Goal: Task Accomplishment & Management: Use online tool/utility

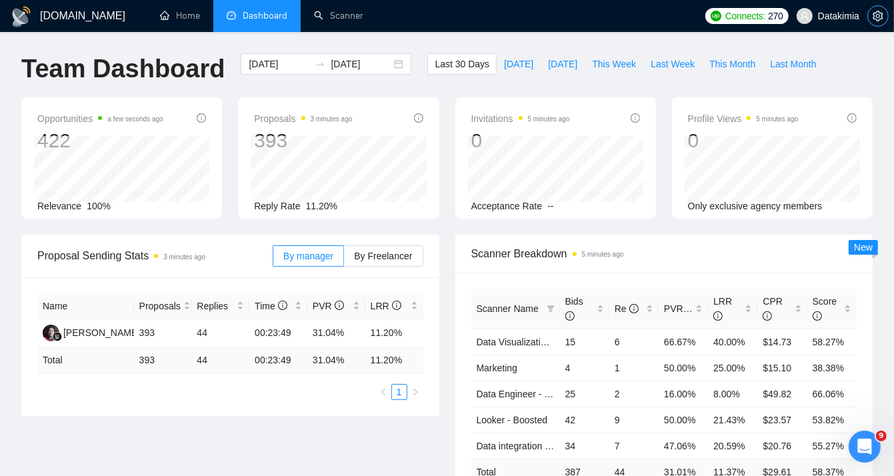
click at [874, 13] on icon "setting" at bounding box center [878, 16] width 10 height 11
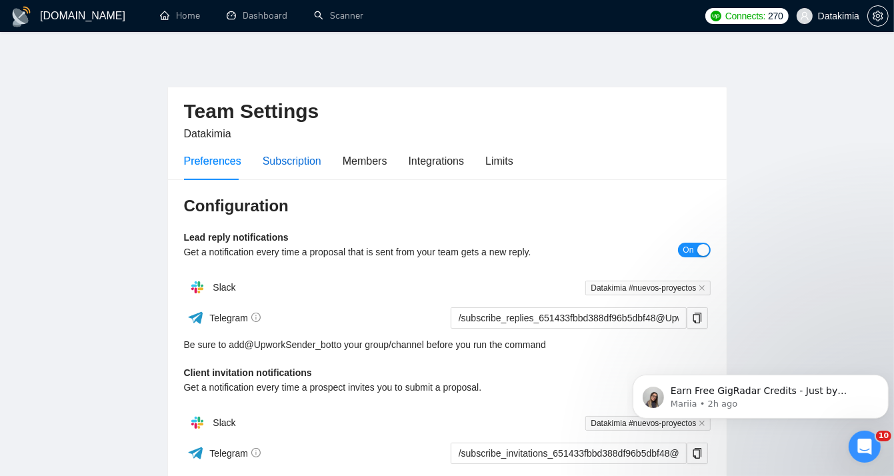
click at [283, 158] on div "Subscription" at bounding box center [292, 161] width 59 height 17
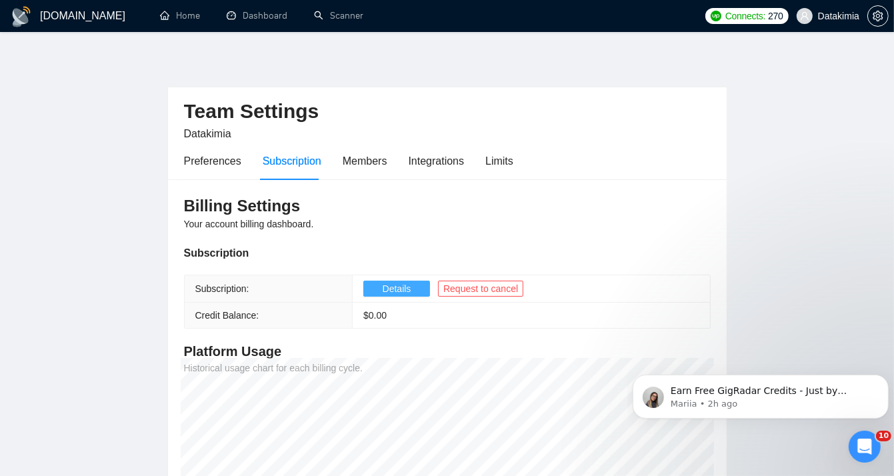
click at [406, 284] on span "Details" at bounding box center [397, 288] width 29 height 15
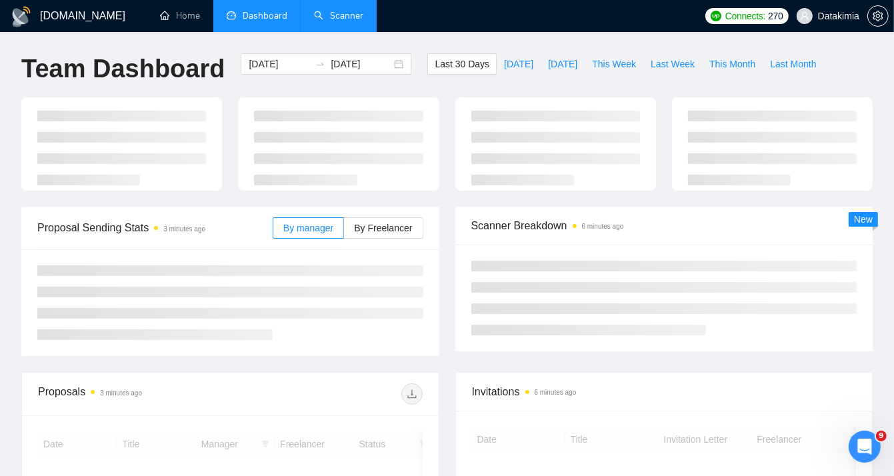
click at [343, 11] on link "Scanner" at bounding box center [338, 15] width 49 height 11
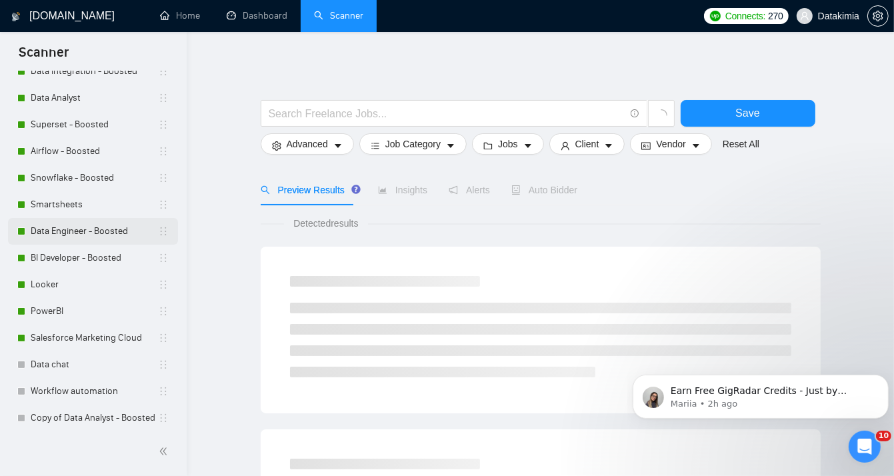
scroll to position [347, 0]
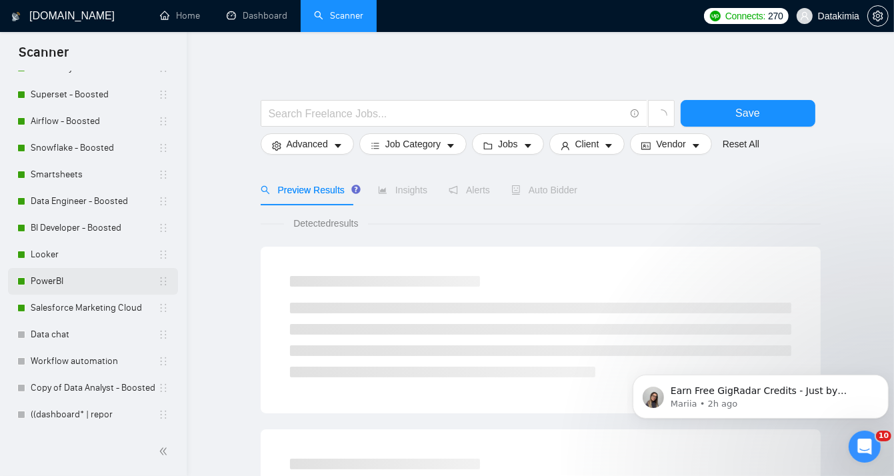
click at [82, 282] on link "PowerBI" at bounding box center [94, 281] width 127 height 27
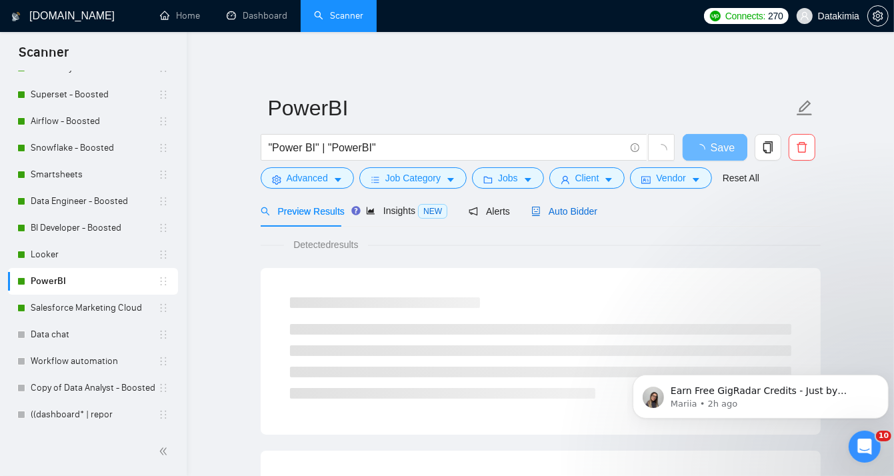
click at [564, 212] on span "Auto Bidder" at bounding box center [565, 211] width 66 height 11
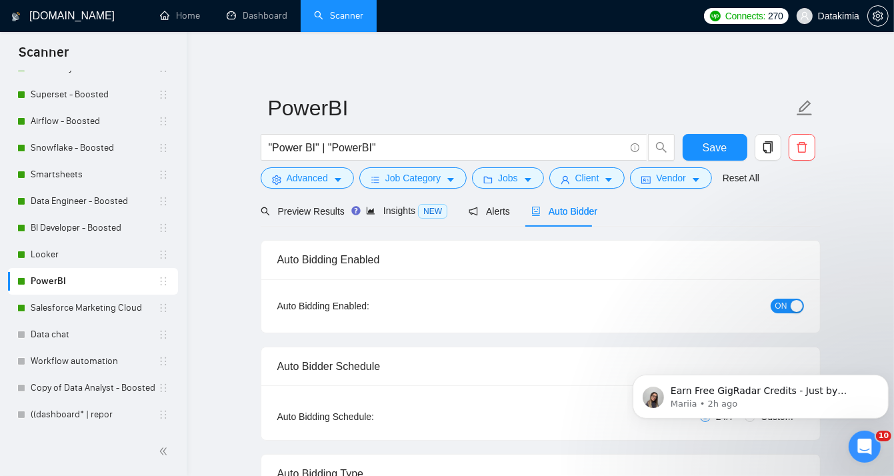
click at [782, 305] on span "ON" at bounding box center [782, 306] width 12 height 15
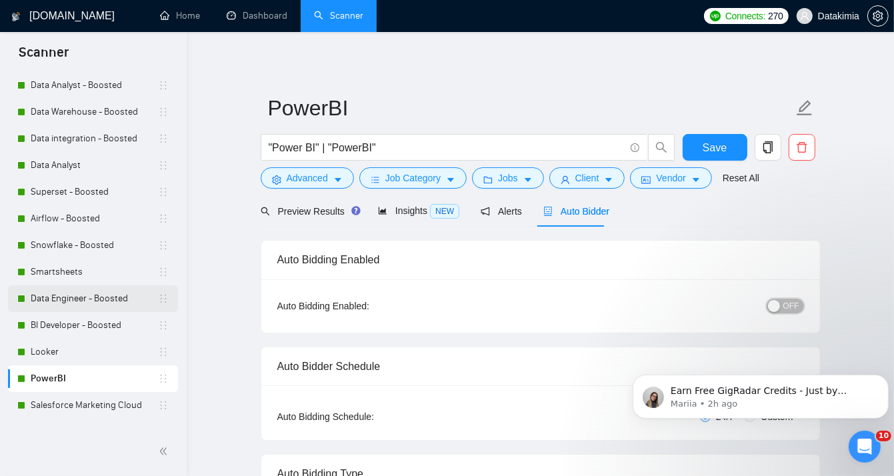
scroll to position [289, 0]
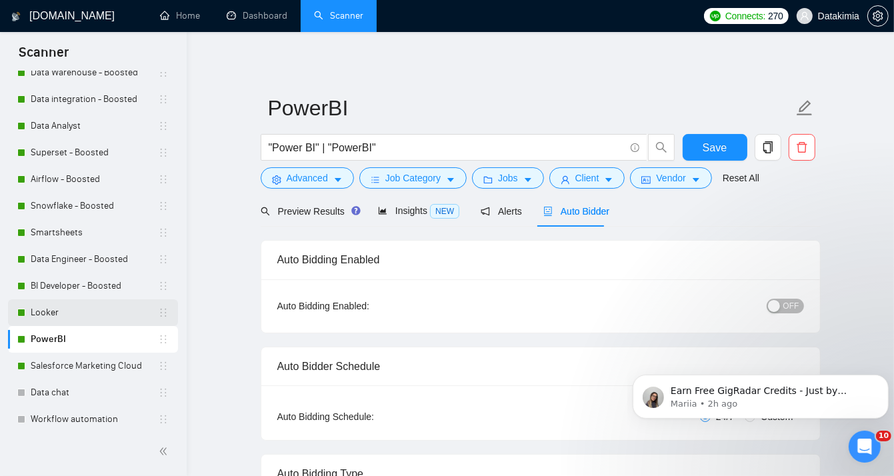
click at [68, 313] on link "Looker" at bounding box center [94, 312] width 127 height 27
click at [716, 148] on span "Save" at bounding box center [715, 147] width 24 height 17
click at [76, 369] on link "Salesforce Marketing Cloud" at bounding box center [94, 366] width 127 height 27
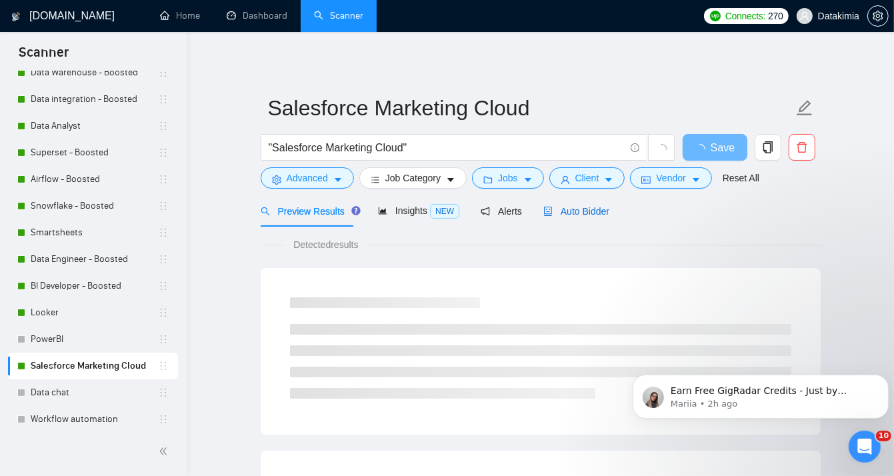
click at [582, 216] on span "Auto Bidder" at bounding box center [577, 211] width 66 height 11
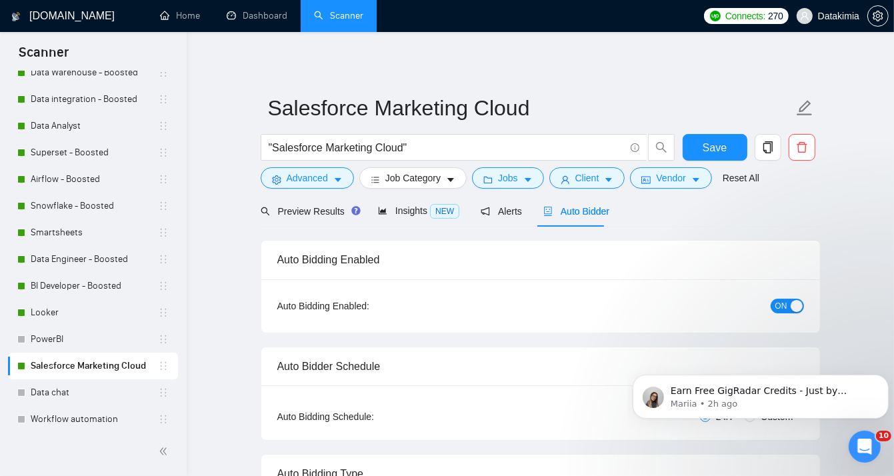
click at [780, 307] on span "ON" at bounding box center [782, 306] width 12 height 15
click at [732, 143] on button "Save" at bounding box center [715, 147] width 65 height 27
